Goal: Task Accomplishment & Management: Manage account settings

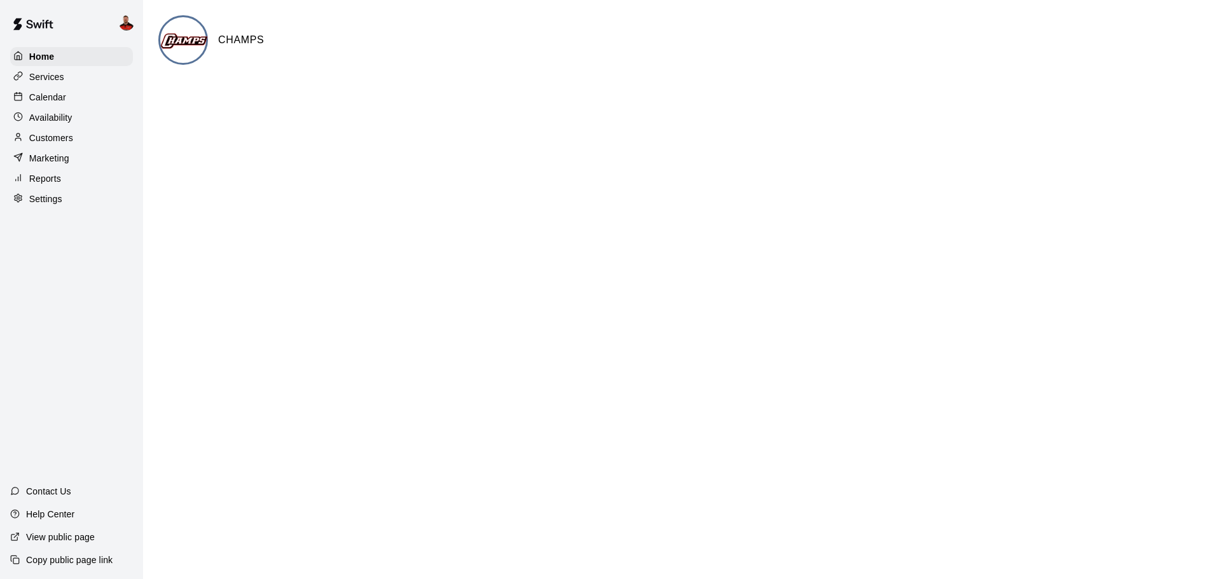
click at [88, 79] on div "Services" at bounding box center [71, 76] width 123 height 19
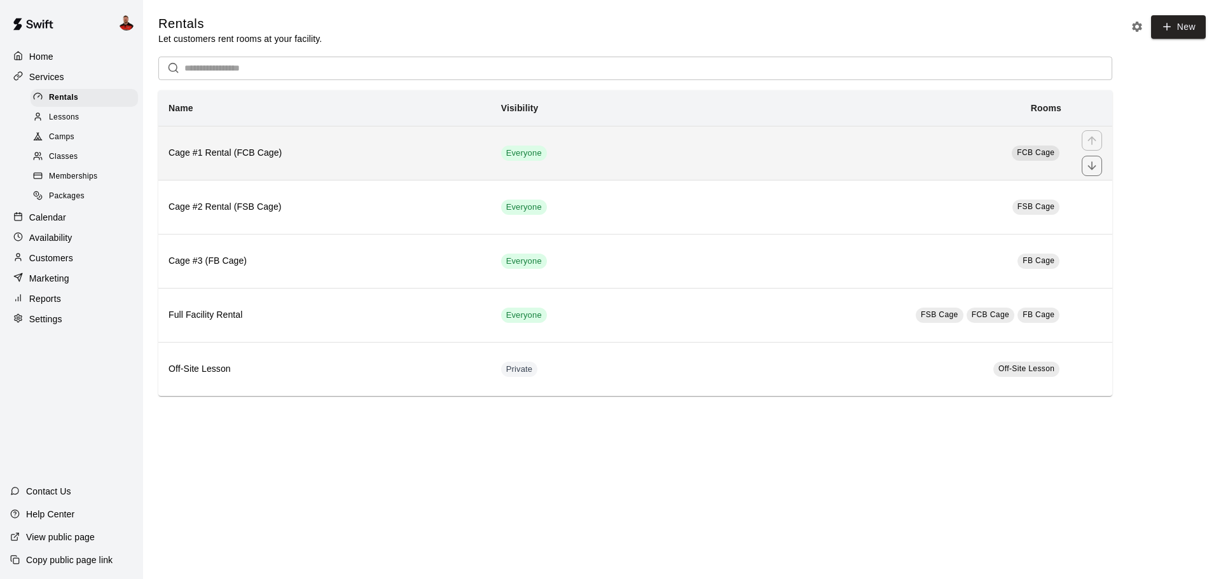
click at [207, 149] on h6 "Cage #1 Rental (FCB Cage)" at bounding box center [324, 153] width 312 height 14
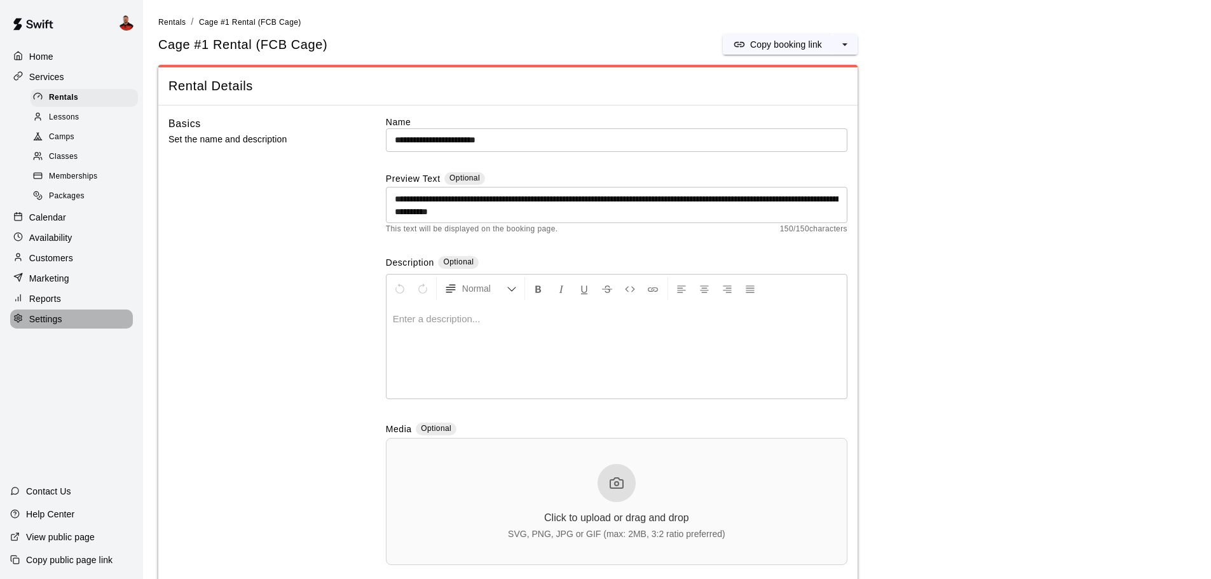
click at [79, 323] on div "Settings" at bounding box center [71, 319] width 123 height 19
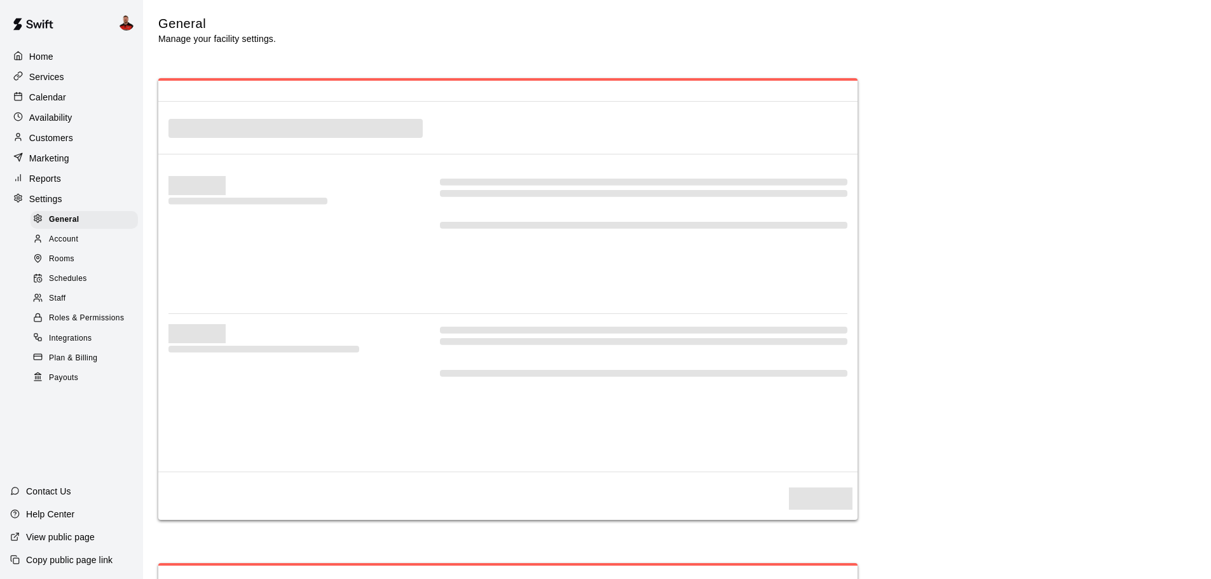
select select "**"
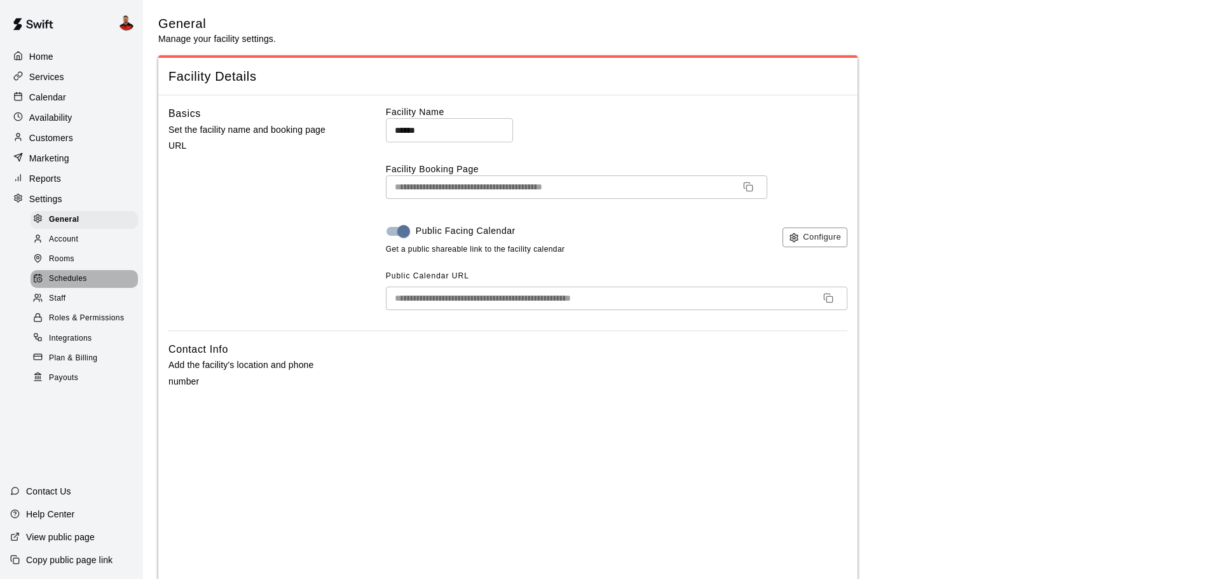
click at [79, 285] on span "Schedules" at bounding box center [68, 279] width 38 height 13
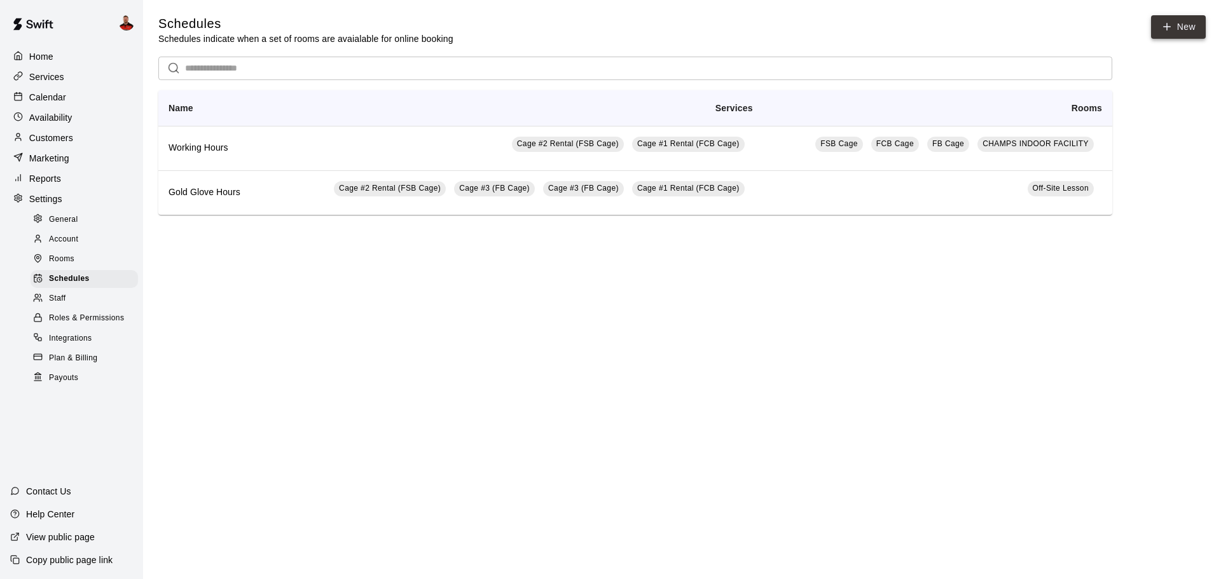
click at [1166, 24] on icon at bounding box center [1166, 26] width 11 height 11
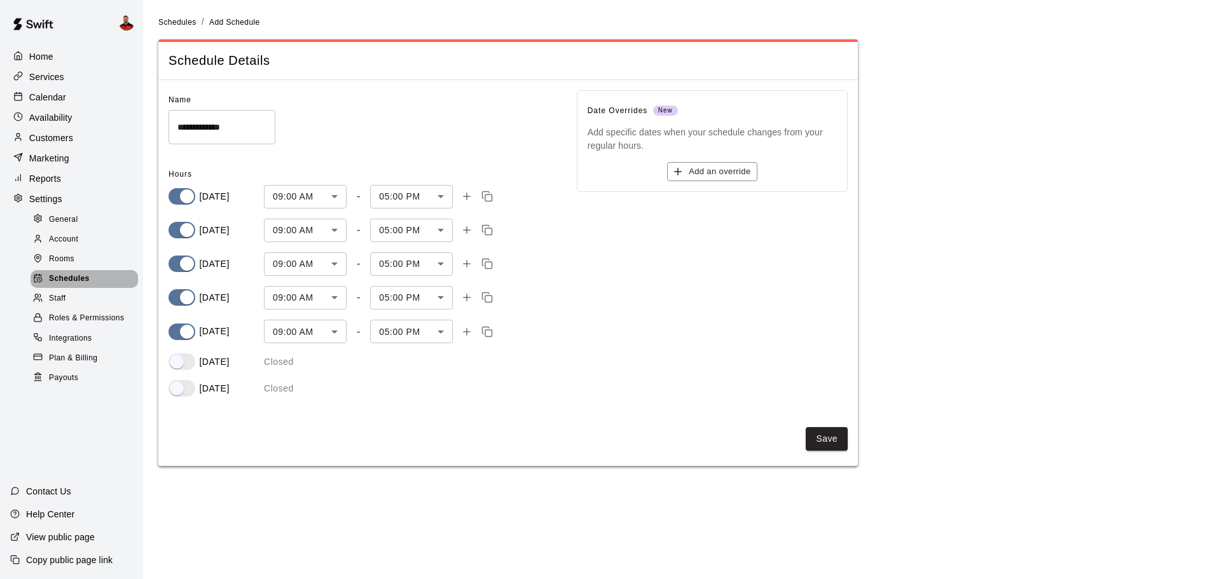
click at [71, 283] on span "Schedules" at bounding box center [69, 279] width 41 height 13
